Goal: Check status: Check status

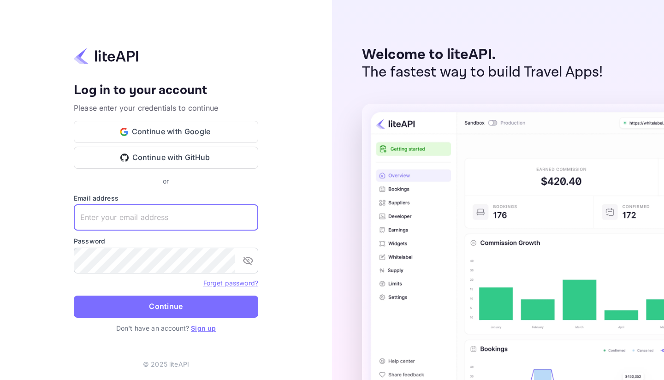
click at [158, 216] on input "text" at bounding box center [166, 218] width 184 height 26
paste input "[EMAIL_ADDRESS][DOMAIN_NAME]"
type input "[EMAIL_ADDRESS][DOMAIN_NAME]"
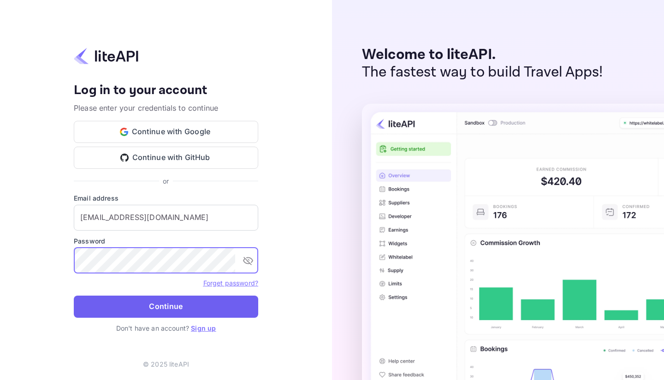
click at [173, 300] on button "Continue" at bounding box center [166, 306] width 184 height 22
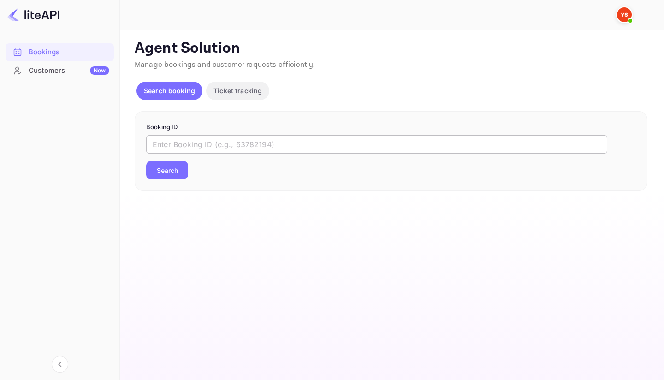
click at [315, 144] on input "text" at bounding box center [376, 144] width 461 height 18
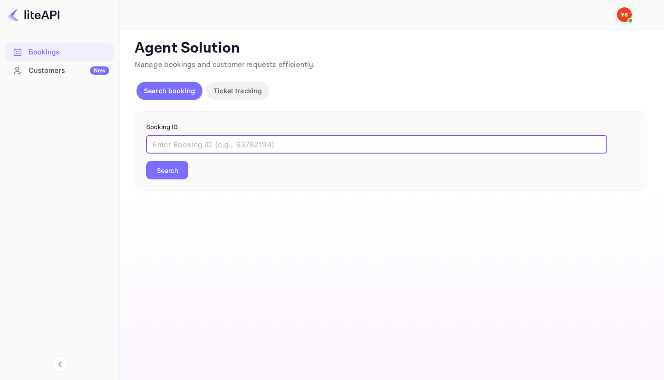
paste input "9214747"
type input "9214747"
click at [177, 172] on button "Search" at bounding box center [167, 170] width 42 height 18
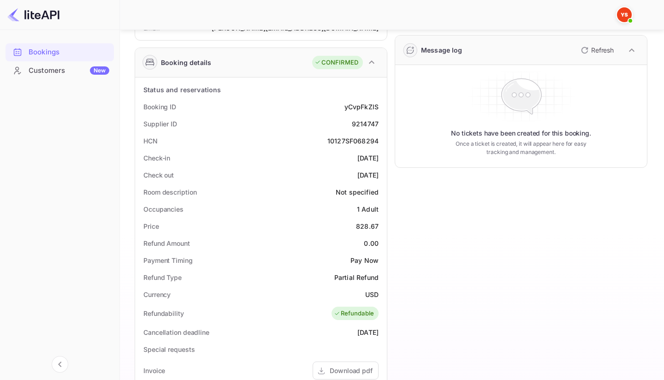
scroll to position [123, 0]
click at [366, 225] on div "828.67" at bounding box center [367, 225] width 23 height 10
click at [365, 225] on div "828.67" at bounding box center [367, 225] width 23 height 10
copy div "828.67"
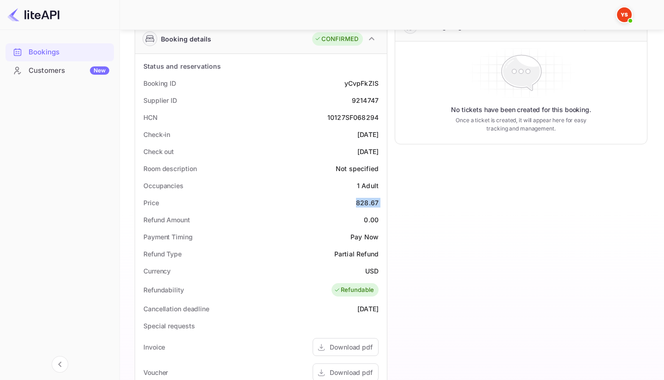
scroll to position [152, 0]
